Goal: Task Accomplishment & Management: Manage account settings

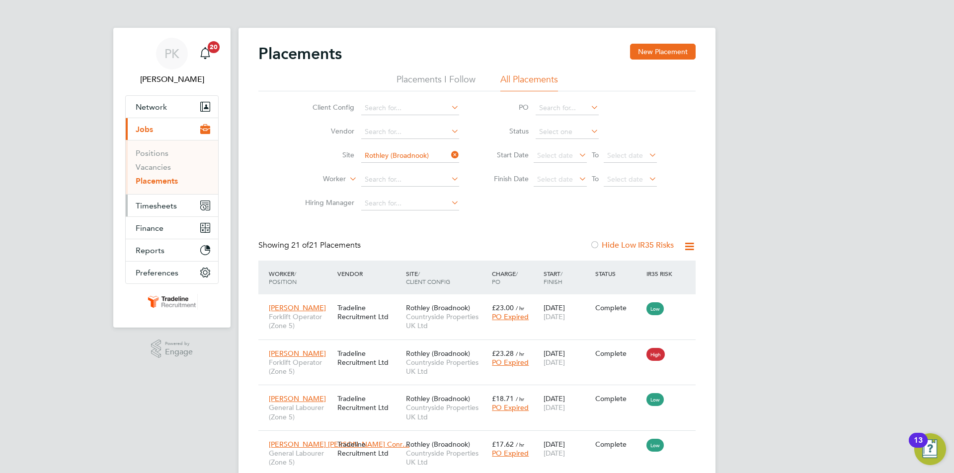
click at [176, 203] on span "Timesheets" at bounding box center [156, 205] width 41 height 9
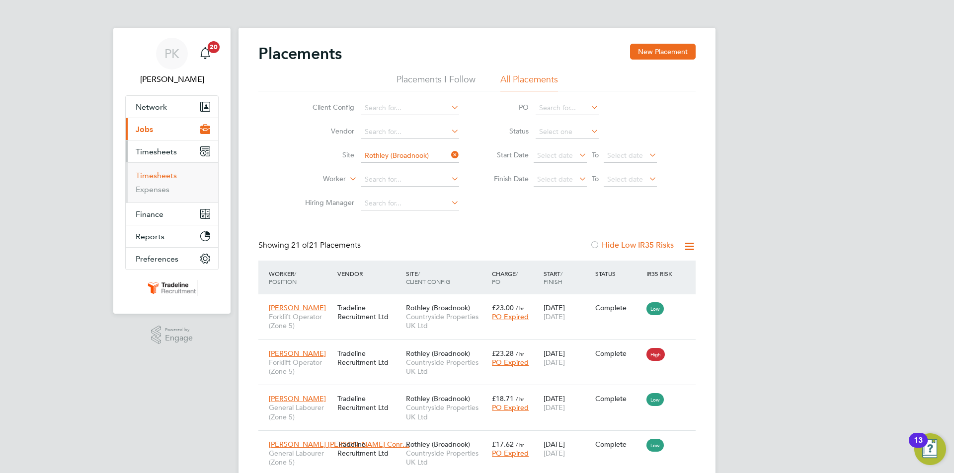
click at [161, 178] on link "Timesheets" at bounding box center [156, 175] width 41 height 9
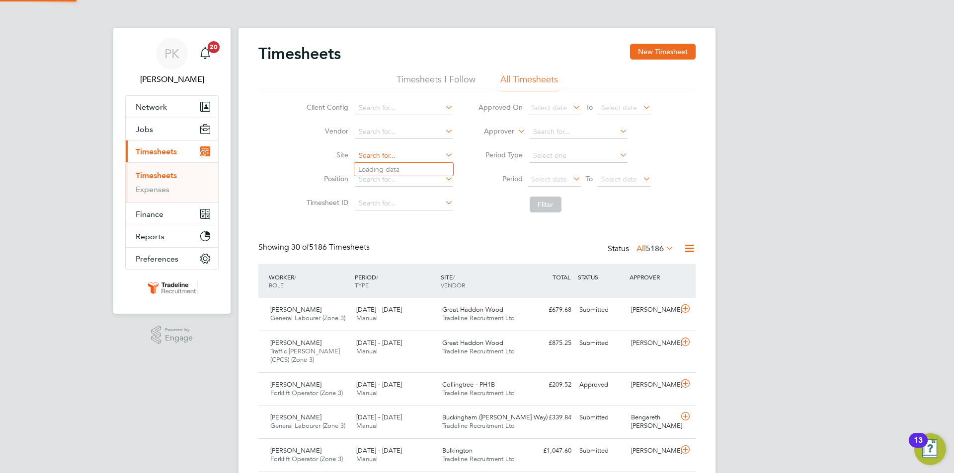
click at [386, 154] on input at bounding box center [404, 156] width 98 height 14
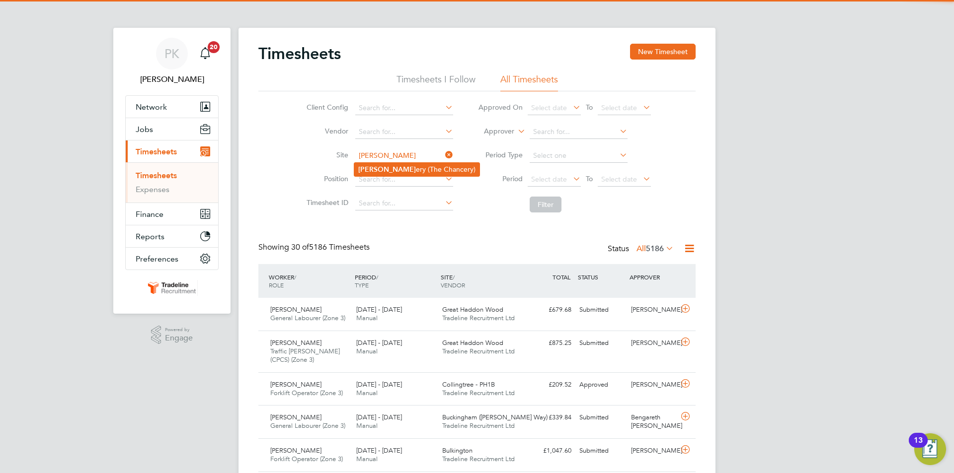
click at [399, 165] on li "Shott ery (The Chancery)" at bounding box center [416, 169] width 125 height 13
type input "Shottery (The Chancery)"
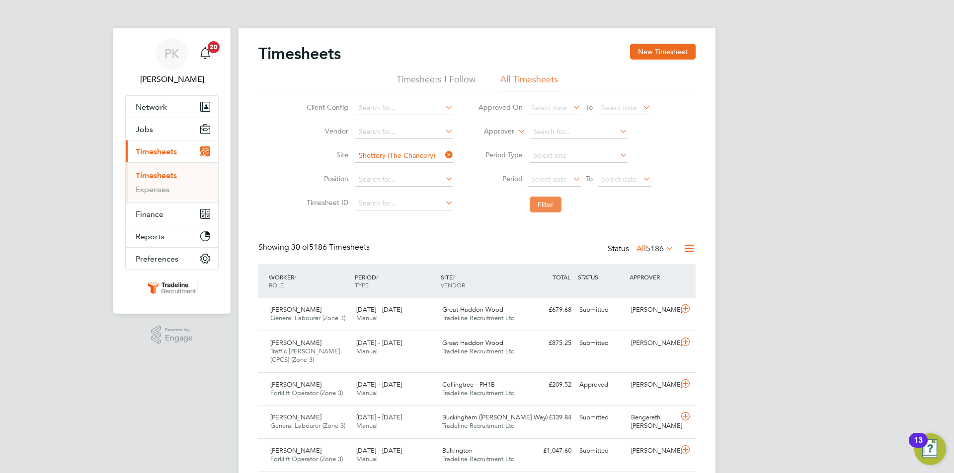
click at [541, 205] on button "Filter" at bounding box center [546, 205] width 32 height 16
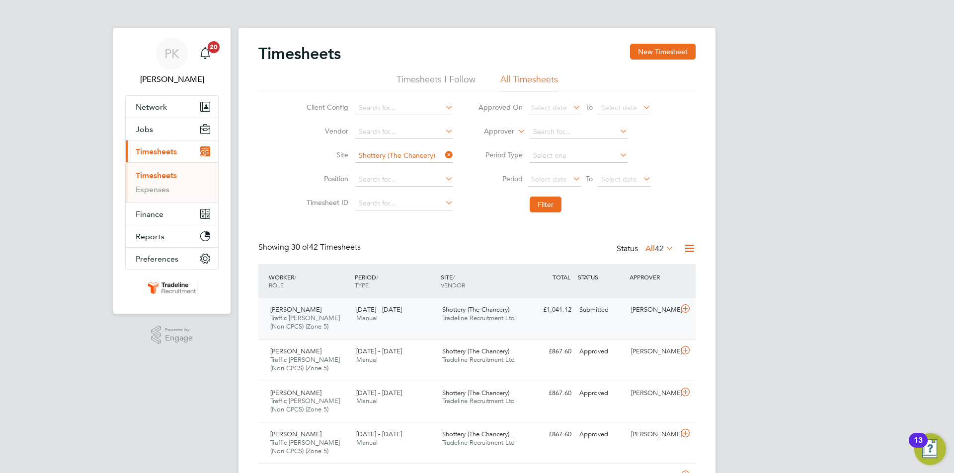
click at [610, 319] on div "Craig Stephens Traffic Marshall (Non CPCS) (Zone 5) 18 - 24 Aug 2025 18 - 24 Au…" at bounding box center [476, 318] width 437 height 41
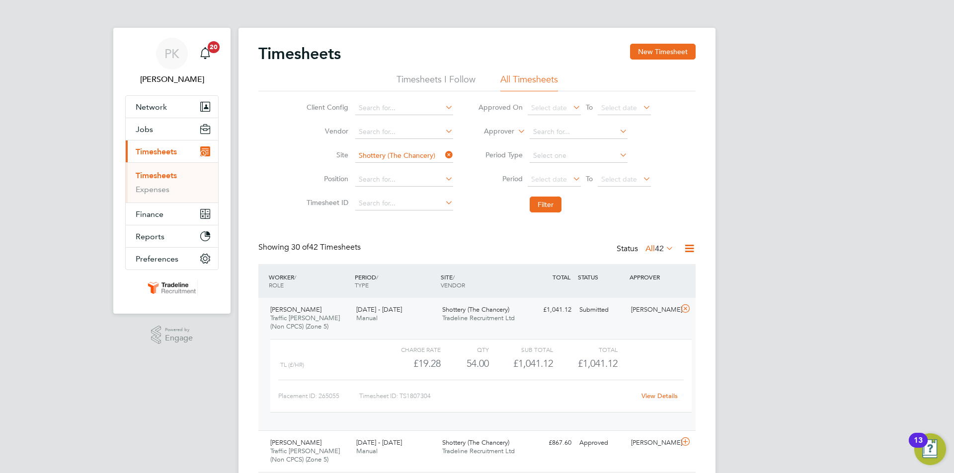
click at [663, 399] on link "View Details" at bounding box center [659, 396] width 36 height 8
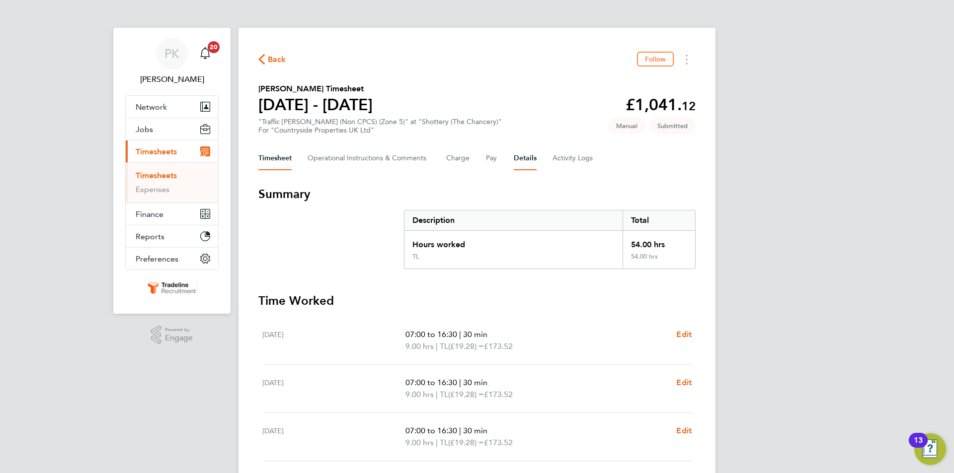
click at [525, 160] on button "Details" at bounding box center [525, 159] width 23 height 24
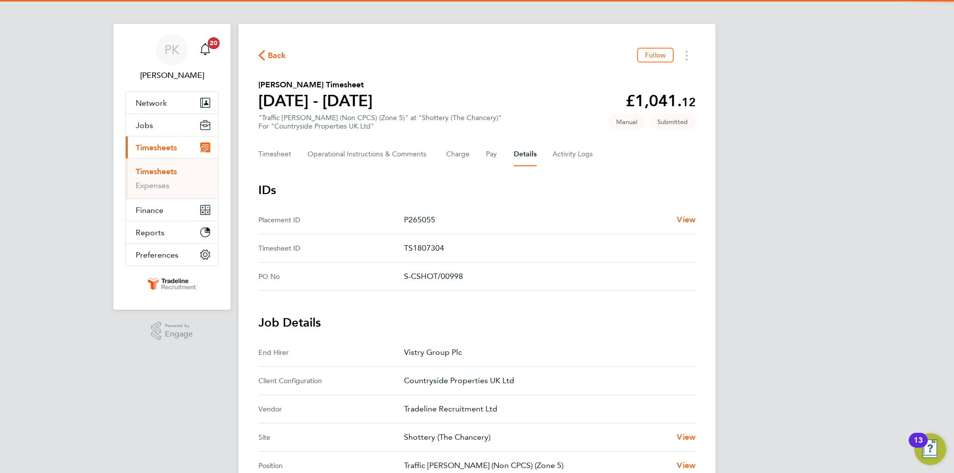
scroll to position [277, 0]
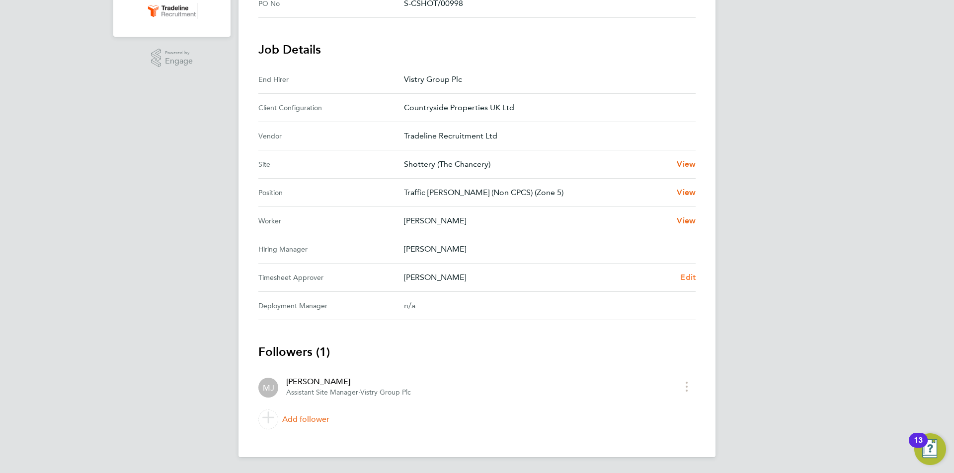
click at [689, 280] on span "Edit" at bounding box center [687, 277] width 15 height 9
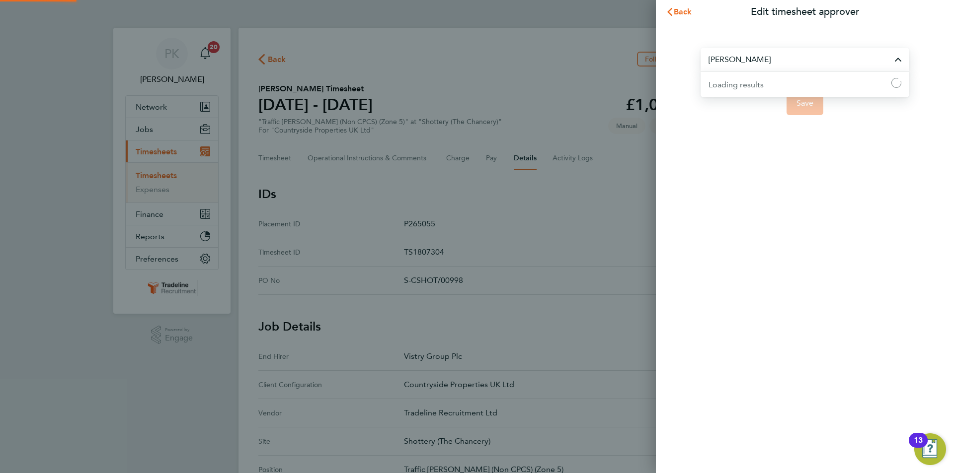
click at [758, 58] on input "[PERSON_NAME]" at bounding box center [804, 59] width 209 height 23
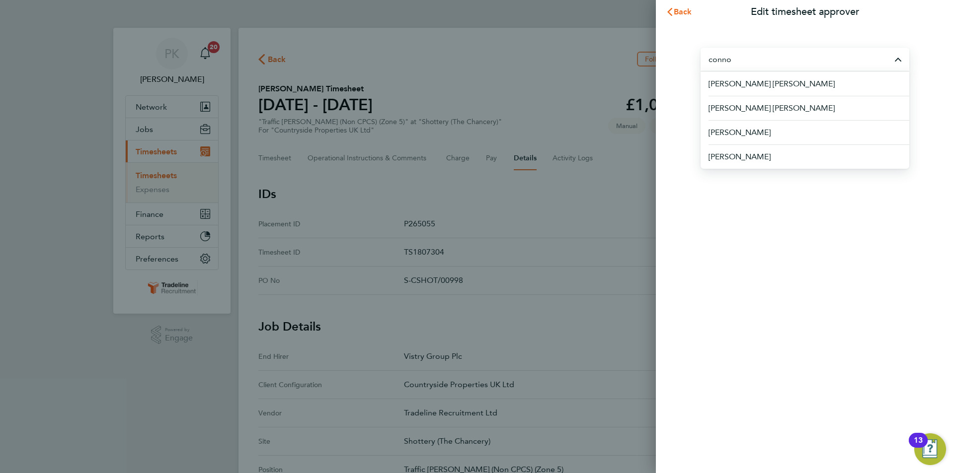
click at [754, 58] on input "conno" at bounding box center [804, 59] width 209 height 23
type input "[PERSON_NAME]"
